Goal: Task Accomplishment & Management: Manage account settings

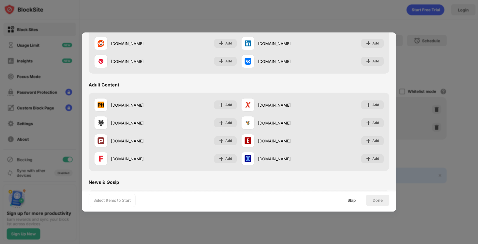
scroll to position [224, 0]
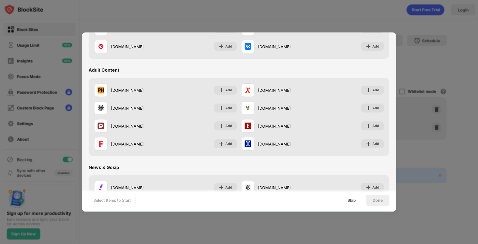
click at [357, 204] on div "Skip" at bounding box center [351, 199] width 22 height 11
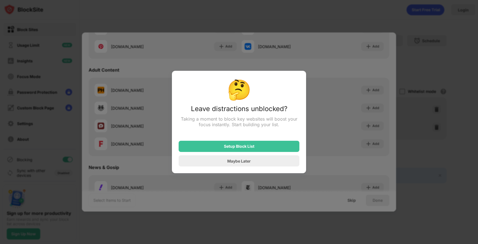
click at [472, 122] on div at bounding box center [239, 122] width 478 height 244
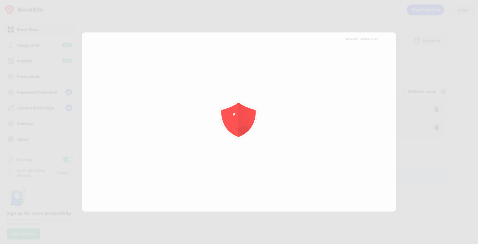
scroll to position [0, 0]
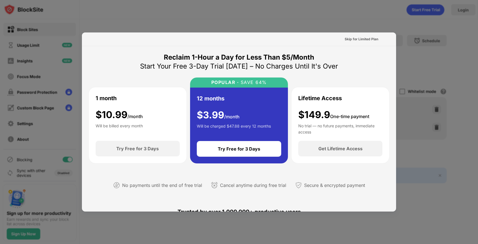
click at [452, 42] on div at bounding box center [239, 122] width 478 height 244
click at [368, 39] on div "Skip for Limited Plan" at bounding box center [361, 39] width 34 height 6
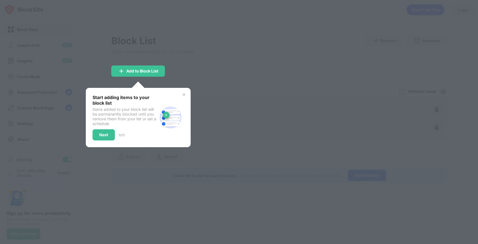
click at [183, 94] on img at bounding box center [184, 94] width 4 height 4
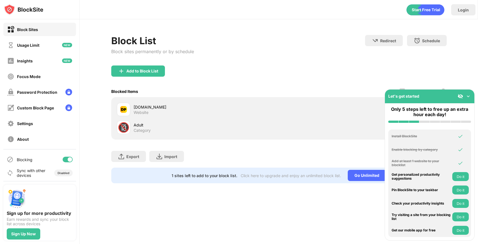
click at [469, 96] on img at bounding box center [468, 96] width 6 height 6
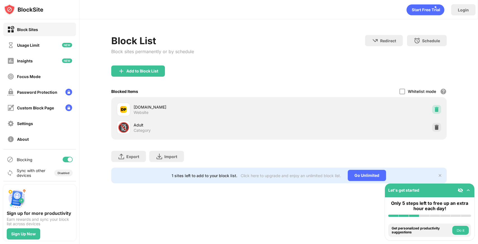
click at [433, 110] on img at bounding box center [436, 109] width 6 height 6
